Goal: Information Seeking & Learning: Learn about a topic

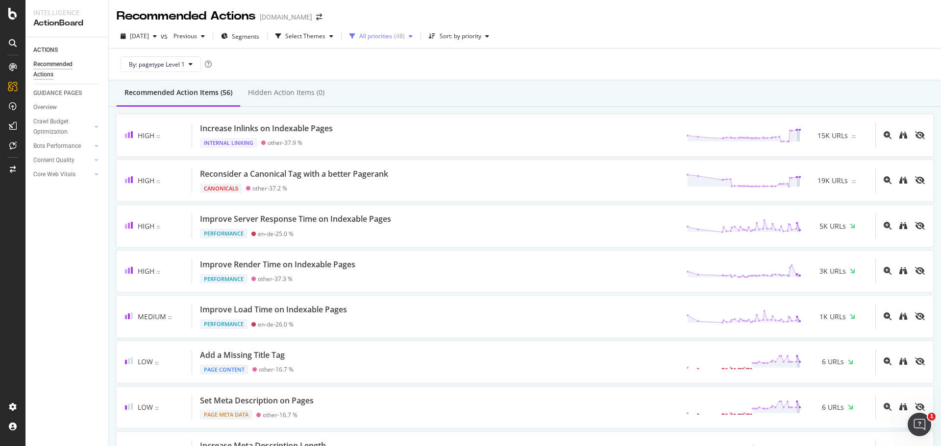
click at [392, 33] on div "All priorities" at bounding box center [375, 36] width 33 height 6
click at [379, 71] on div at bounding box center [377, 73] width 8 height 8
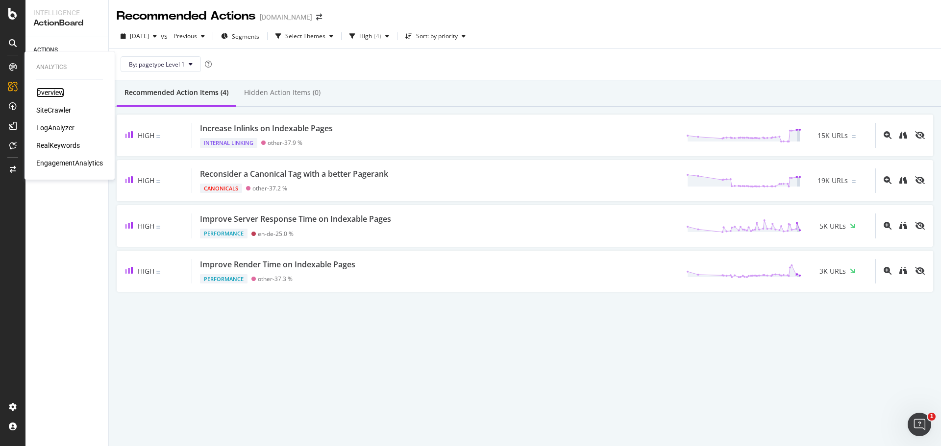
click at [56, 95] on div "Overview" at bounding box center [50, 93] width 28 height 10
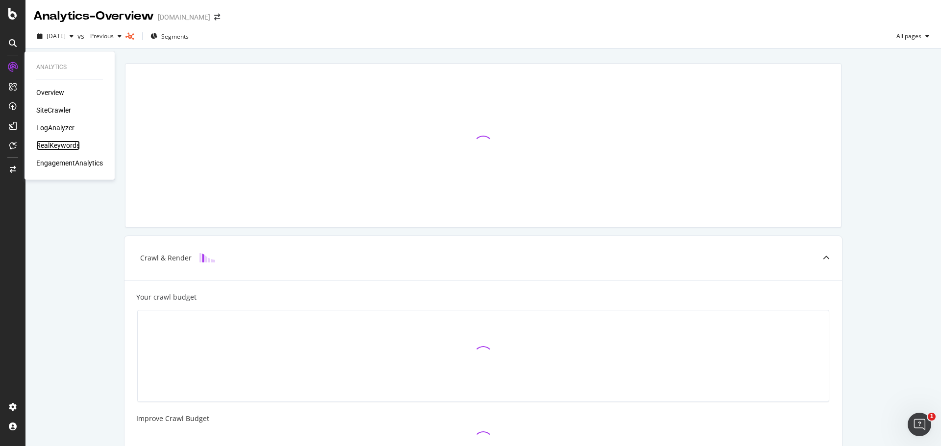
click at [67, 147] on div "RealKeywords" at bounding box center [58, 146] width 44 height 10
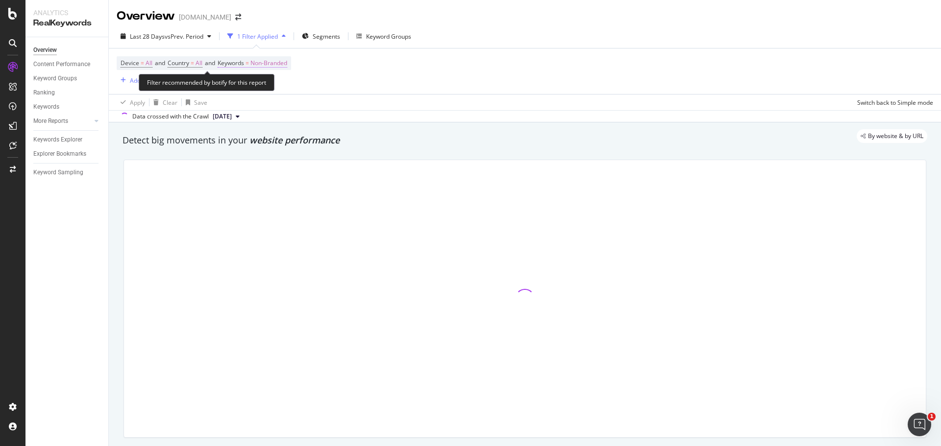
click at [279, 63] on span "Non-Branded" at bounding box center [268, 63] width 37 height 14
click at [256, 89] on span "Non-Branded" at bounding box center [252, 86] width 41 height 8
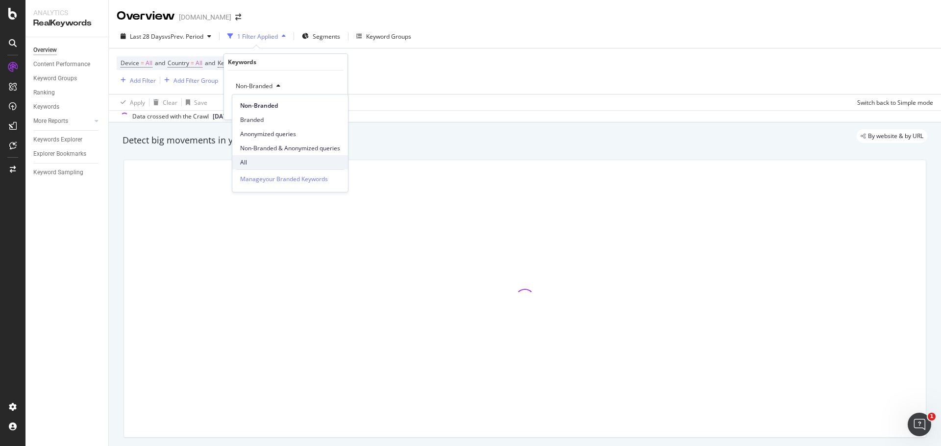
click at [299, 165] on span "All" at bounding box center [290, 162] width 100 height 9
click at [328, 110] on div "Apply" at bounding box center [331, 107] width 15 height 8
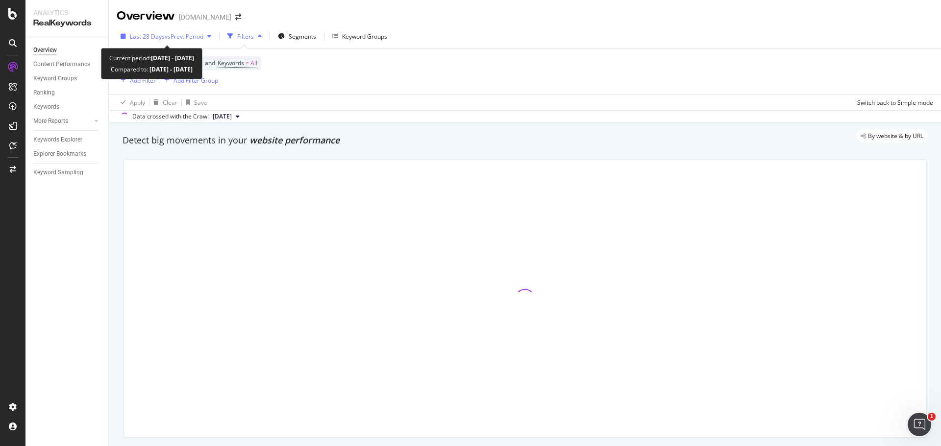
click at [210, 35] on icon "button" at bounding box center [209, 36] width 4 height 6
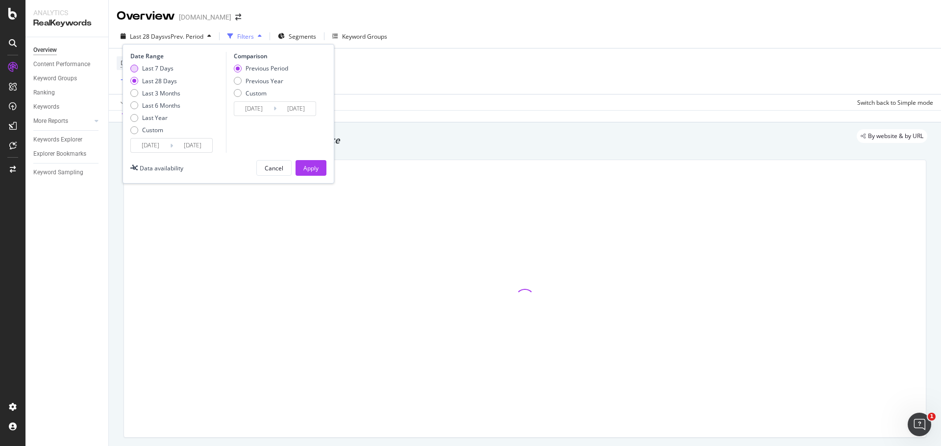
click at [138, 67] on div "Last 7 Days" at bounding box center [155, 68] width 50 height 8
type input "[DATE]"
click at [240, 77] on div "Previous Year" at bounding box center [261, 81] width 54 height 8
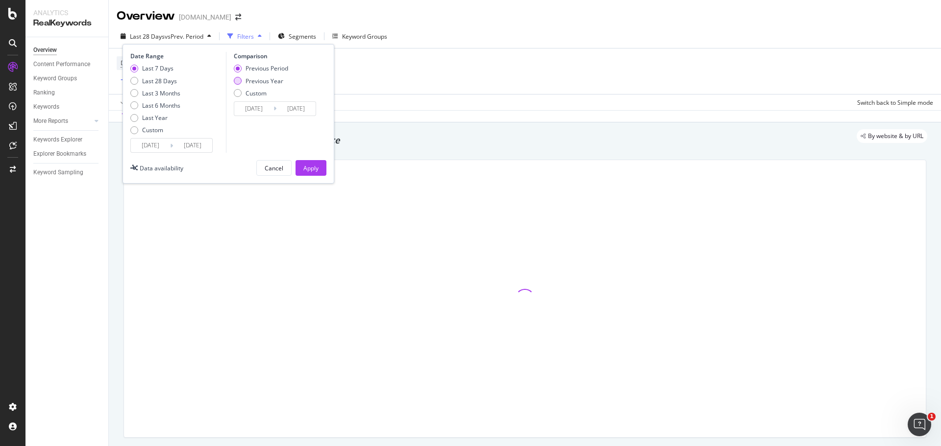
type input "[DATE]"
drag, startPoint x: 315, startPoint y: 164, endPoint x: 471, endPoint y: 43, distance: 198.0
click at [316, 164] on div "Apply" at bounding box center [310, 168] width 15 height 8
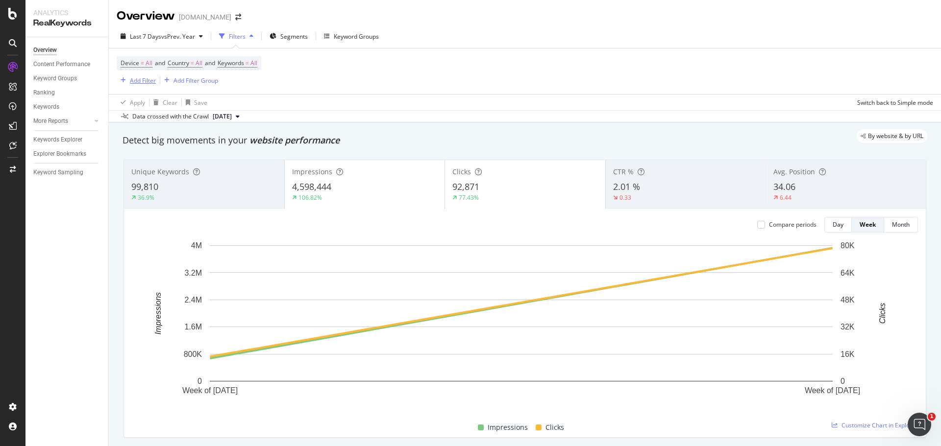
click at [134, 83] on div "Add Filter" at bounding box center [143, 80] width 26 height 8
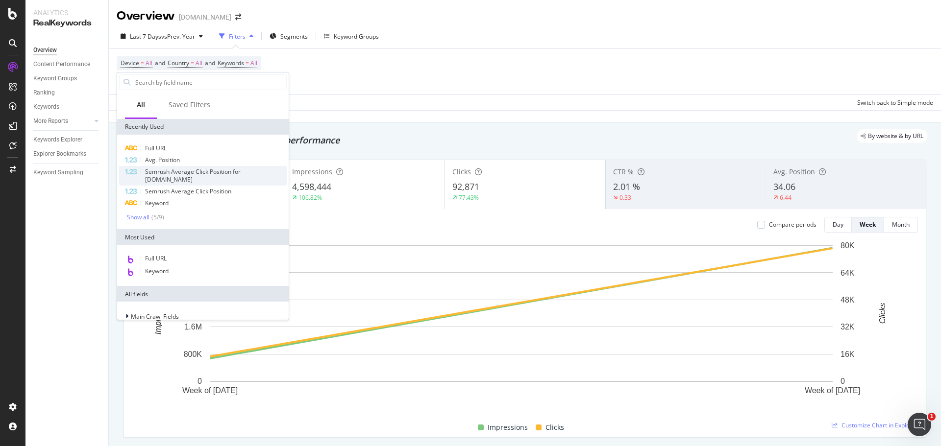
click at [166, 176] on span "Semrush Average Click Position for [DOMAIN_NAME]" at bounding box center [193, 176] width 96 height 16
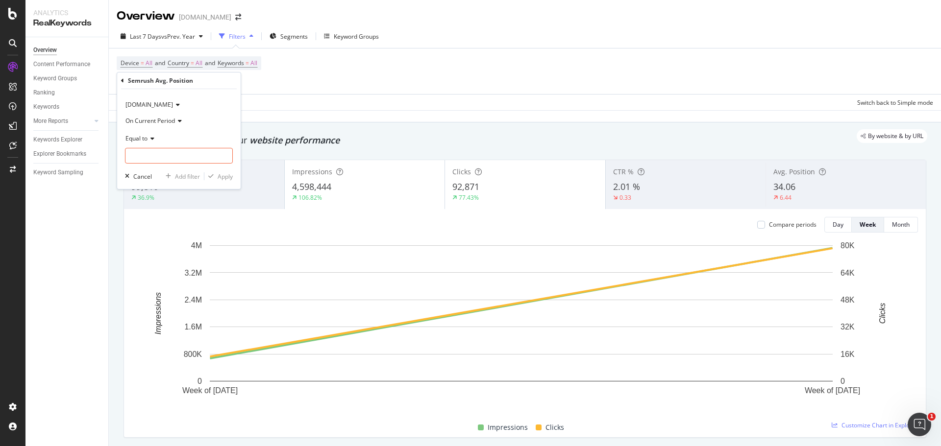
click at [133, 139] on span "Equal to" at bounding box center [136, 138] width 22 height 8
click at [161, 193] on span "Less than or equal to" at bounding box center [158, 197] width 57 height 8
click at [165, 160] on input "number" at bounding box center [179, 156] width 108 height 16
type input "3"
click at [224, 178] on div "Apply" at bounding box center [225, 177] width 15 height 8
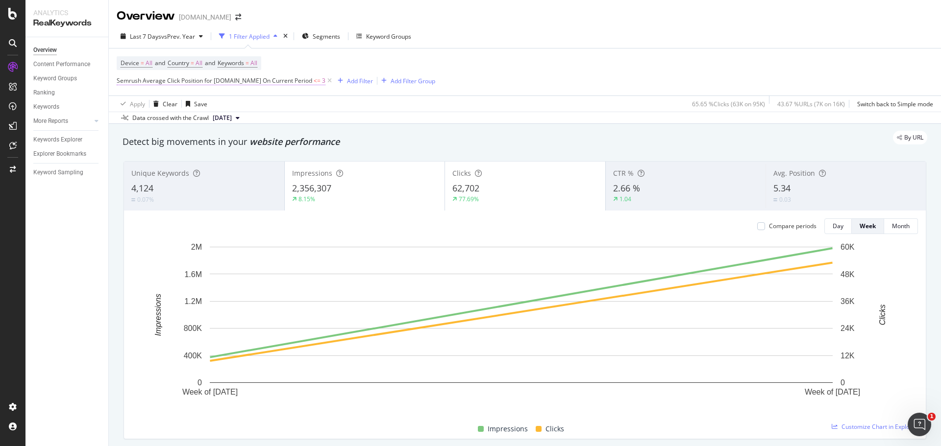
click at [312, 85] on span "Semrush Average Click Position for [DOMAIN_NAME] On Current Period" at bounding box center [215, 80] width 196 height 8
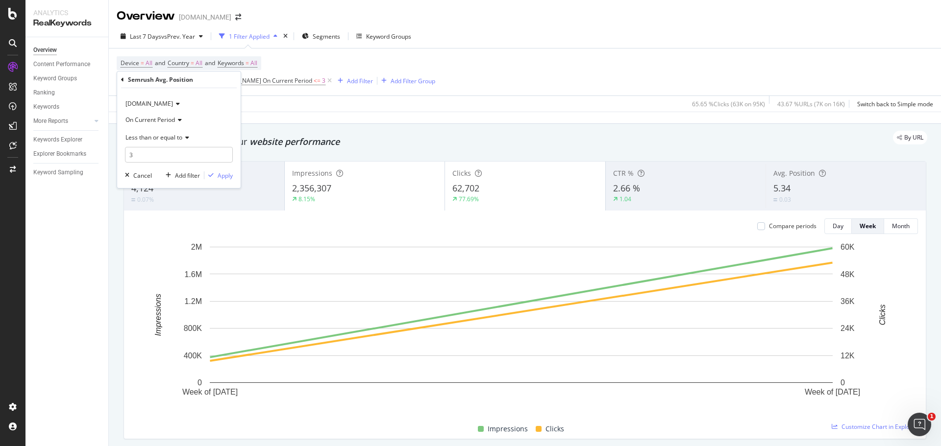
click at [168, 119] on span "On Current Period" at bounding box center [150, 120] width 50 height 8
click at [530, 69] on div "Device = All and Country = All and Keywords = All Semrush Average Click Positio…" at bounding box center [525, 72] width 817 height 47
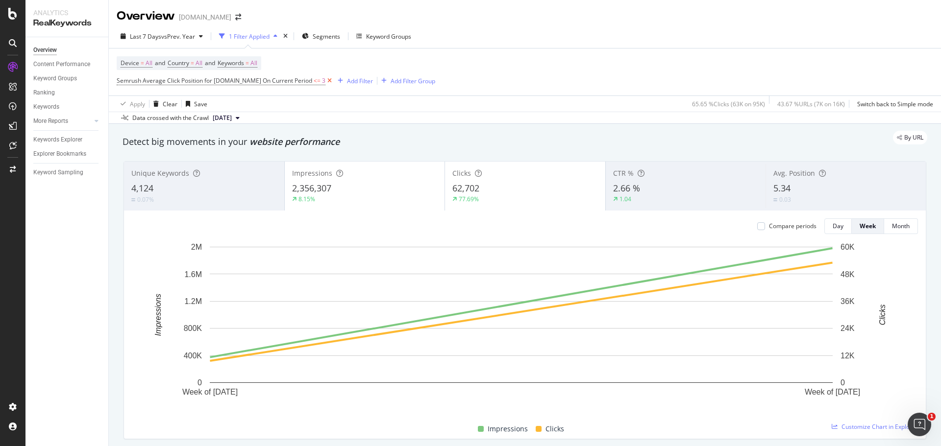
click at [331, 81] on icon at bounding box center [329, 81] width 8 height 10
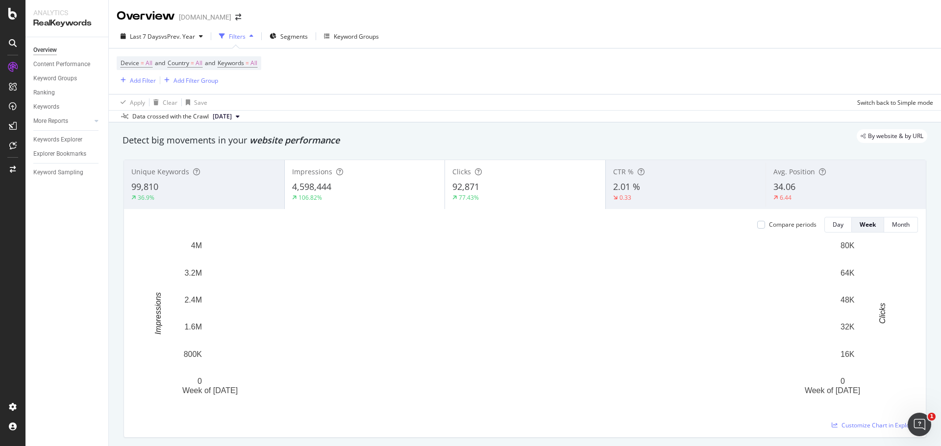
scroll to position [98, 0]
